Goal: Transaction & Acquisition: Purchase product/service

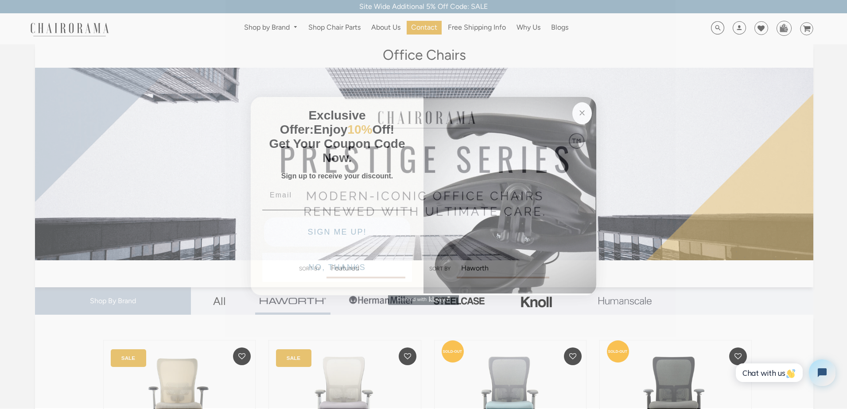
click at [582, 112] on circle "Close dialog" at bounding box center [582, 113] width 10 height 10
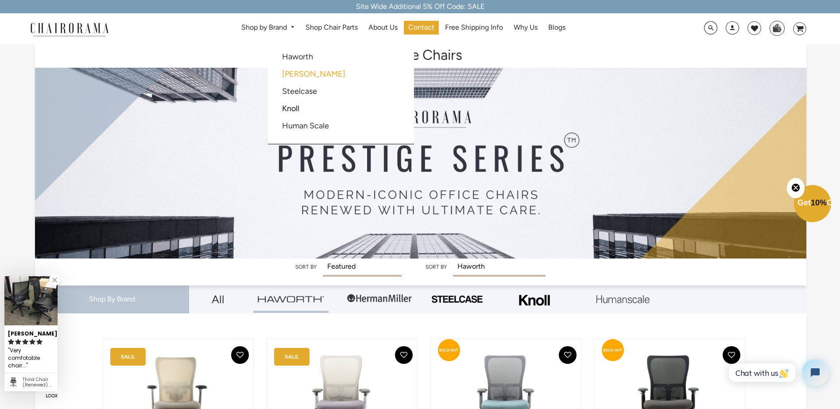
click at [294, 73] on link "[PERSON_NAME]" at bounding box center [313, 74] width 63 height 10
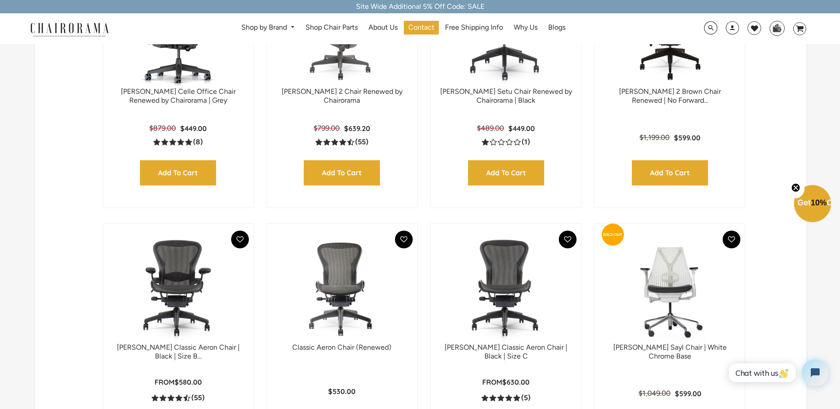
scroll to position [443, 0]
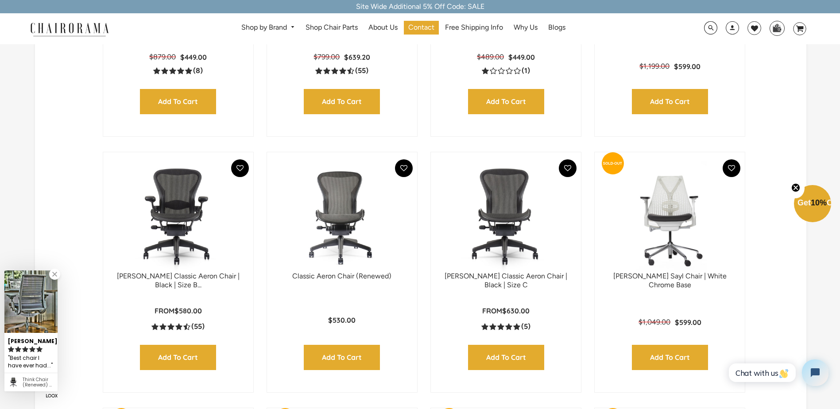
click at [180, 236] on img at bounding box center [178, 216] width 132 height 111
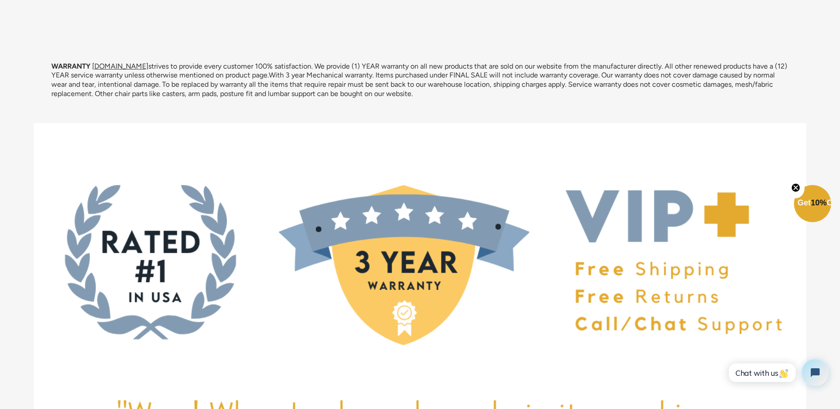
scroll to position [2878, 0]
